Goal: Navigation & Orientation: Go to known website

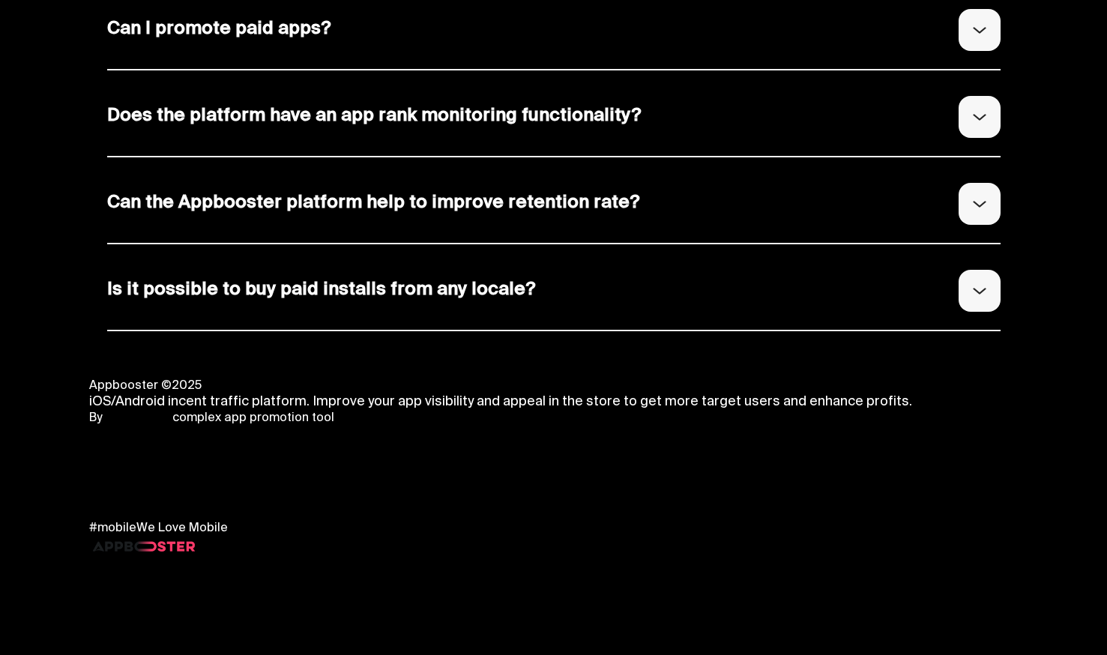
scroll to position [3967, 0]
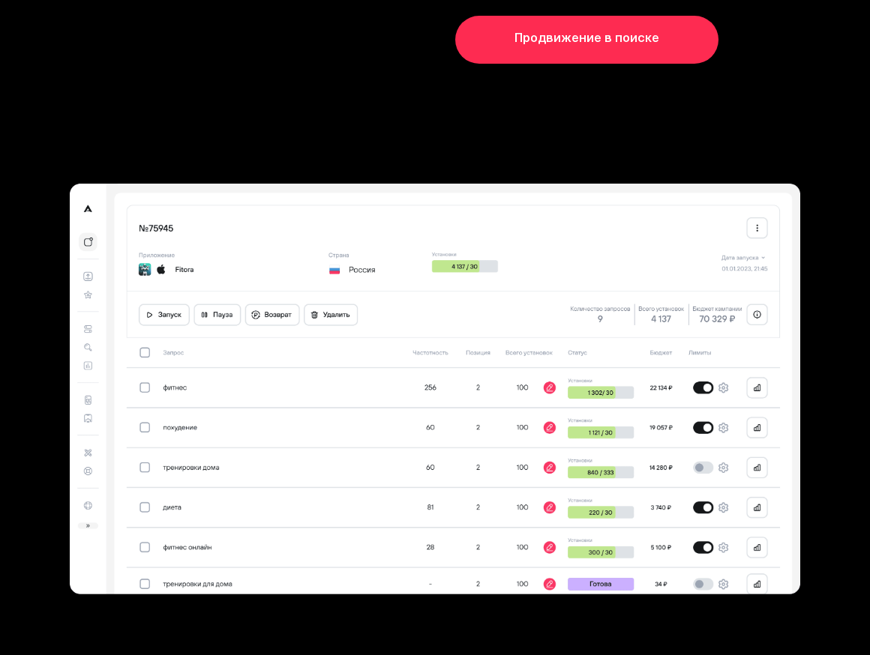
scroll to position [3613, 0]
